Goal: Find specific page/section: Find specific page/section

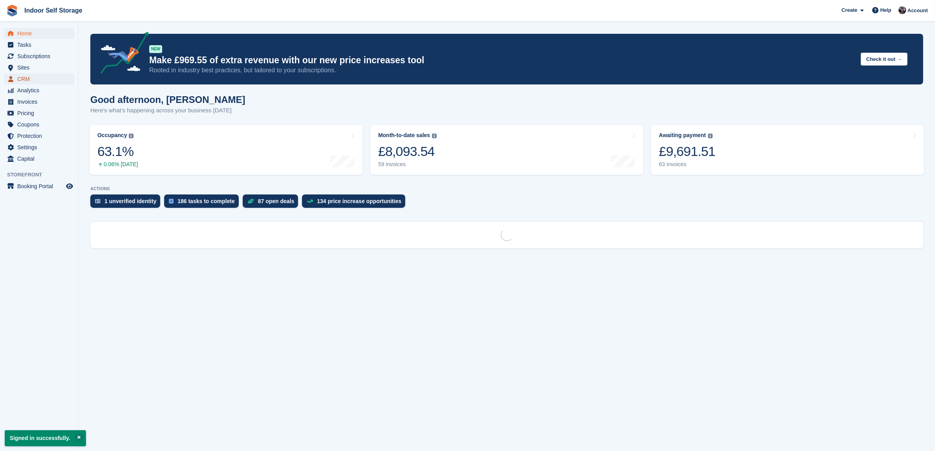
click at [27, 78] on span "CRM" at bounding box center [40, 78] width 47 height 11
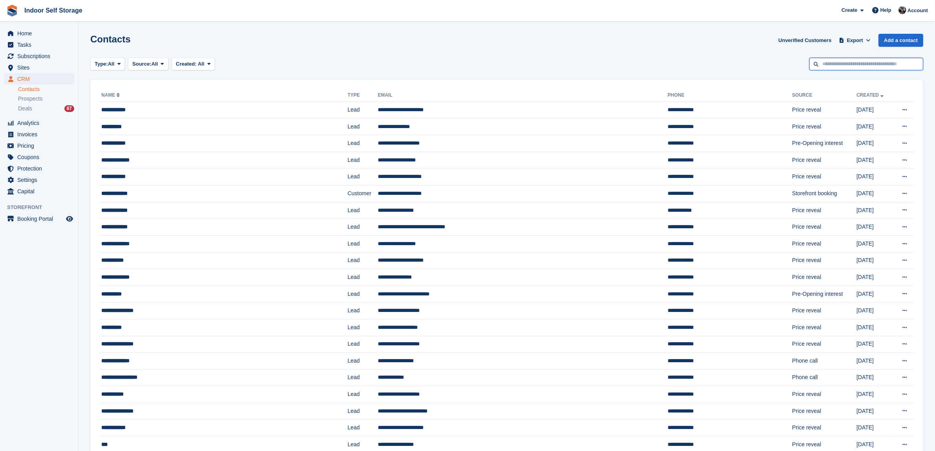
click at [836, 64] on input "text" at bounding box center [866, 64] width 114 height 13
type input "*****"
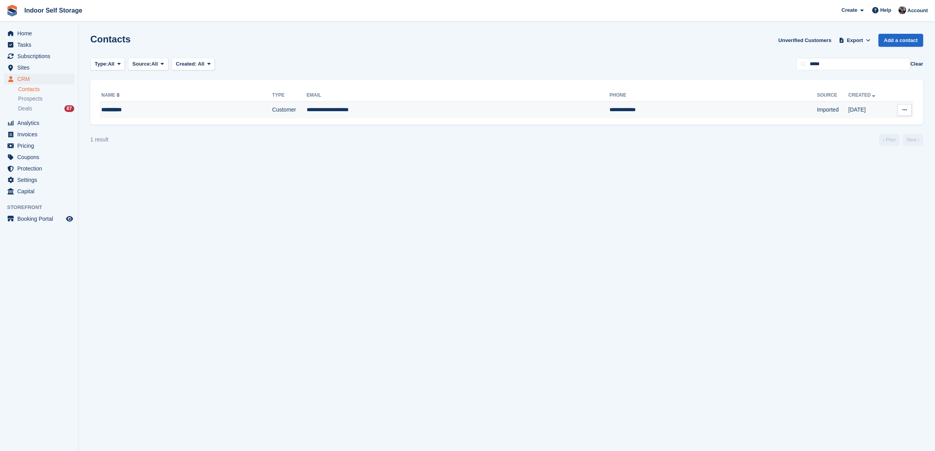
click at [382, 116] on td "**********" at bounding box center [458, 110] width 303 height 16
